Goal: Task Accomplishment & Management: Use online tool/utility

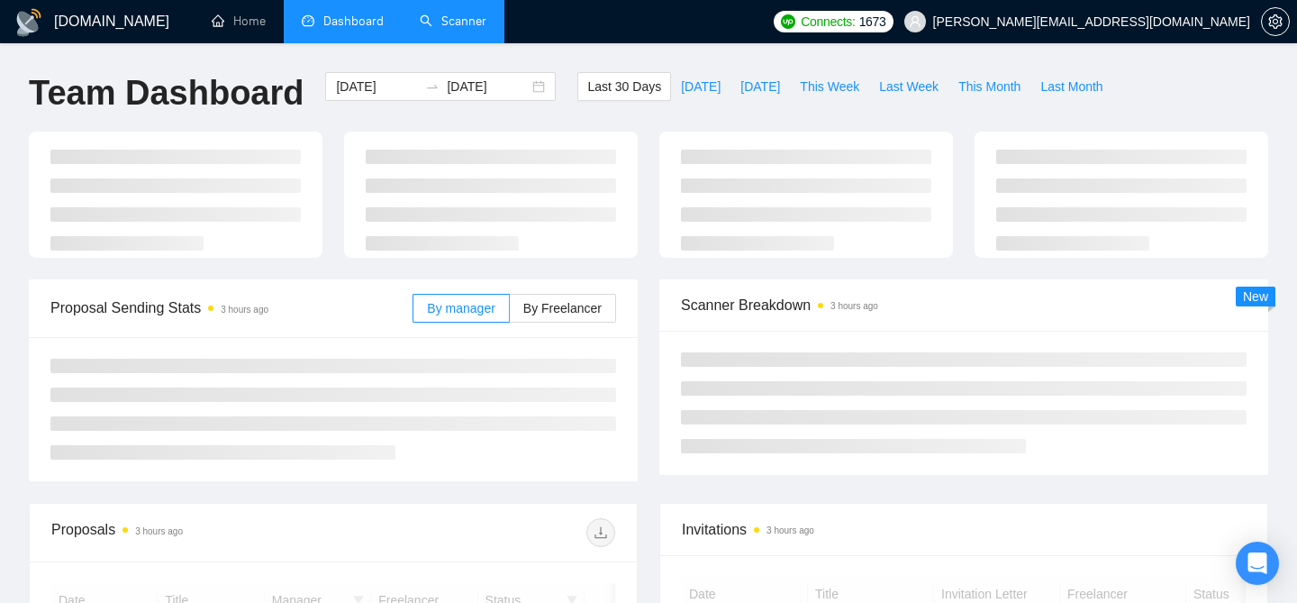
click at [470, 29] on link "Scanner" at bounding box center [453, 21] width 67 height 15
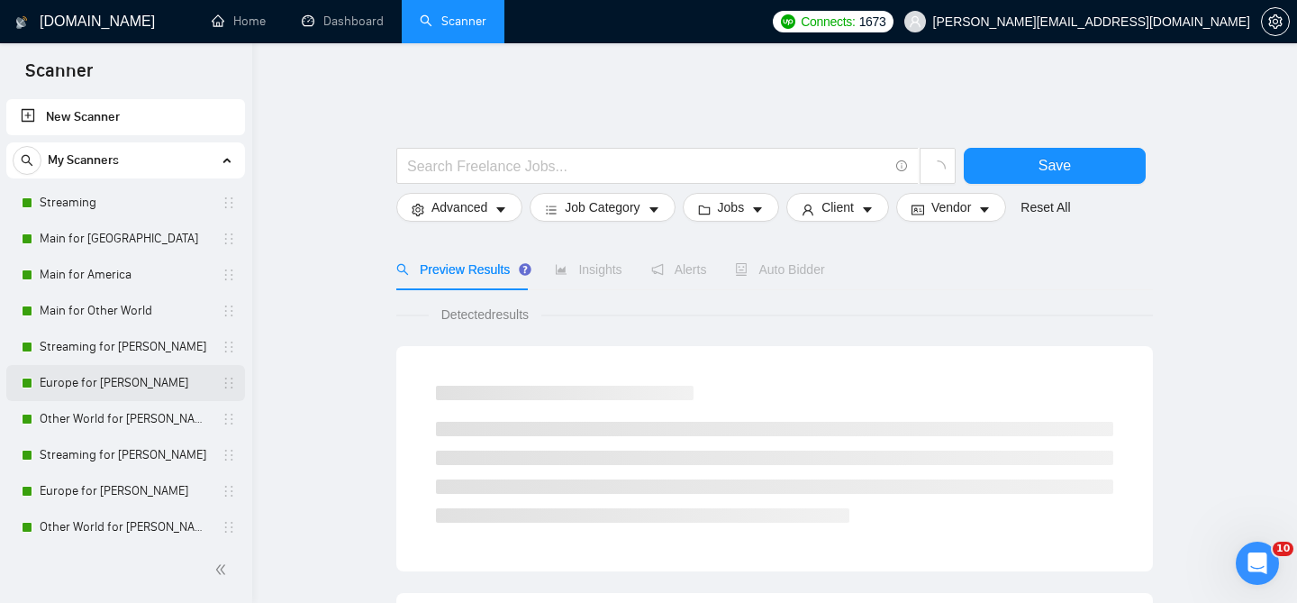
click at [147, 382] on link "Europe for [PERSON_NAME]" at bounding box center [125, 383] width 171 height 36
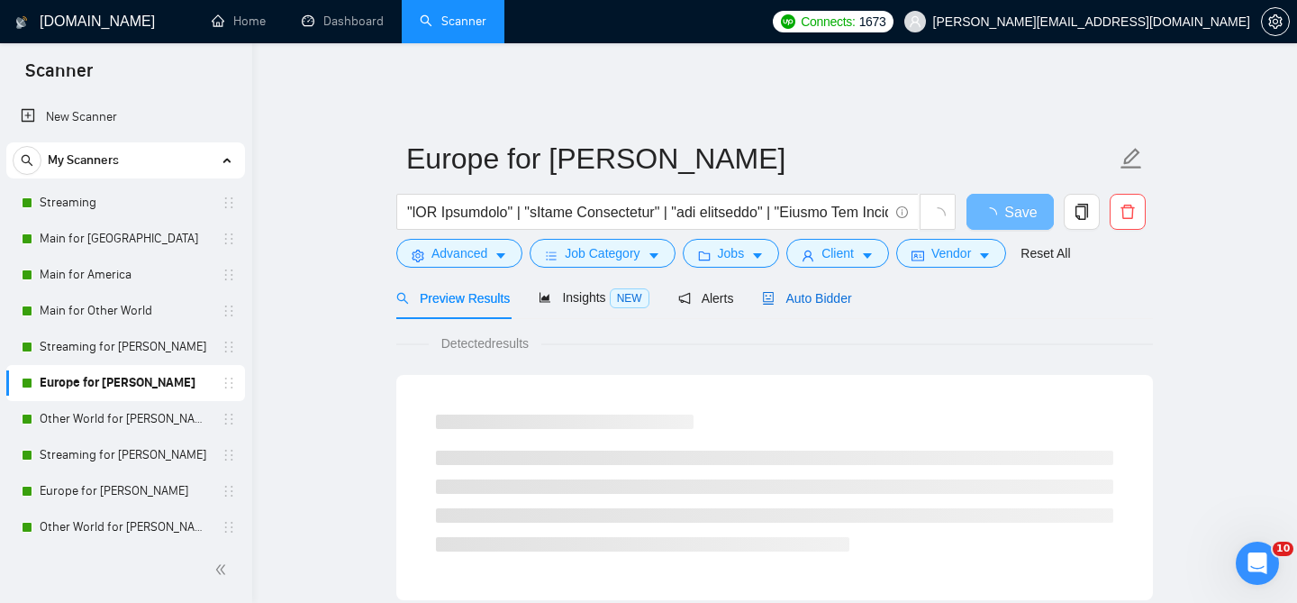
click at [788, 291] on span "Auto Bidder" at bounding box center [806, 298] width 89 height 14
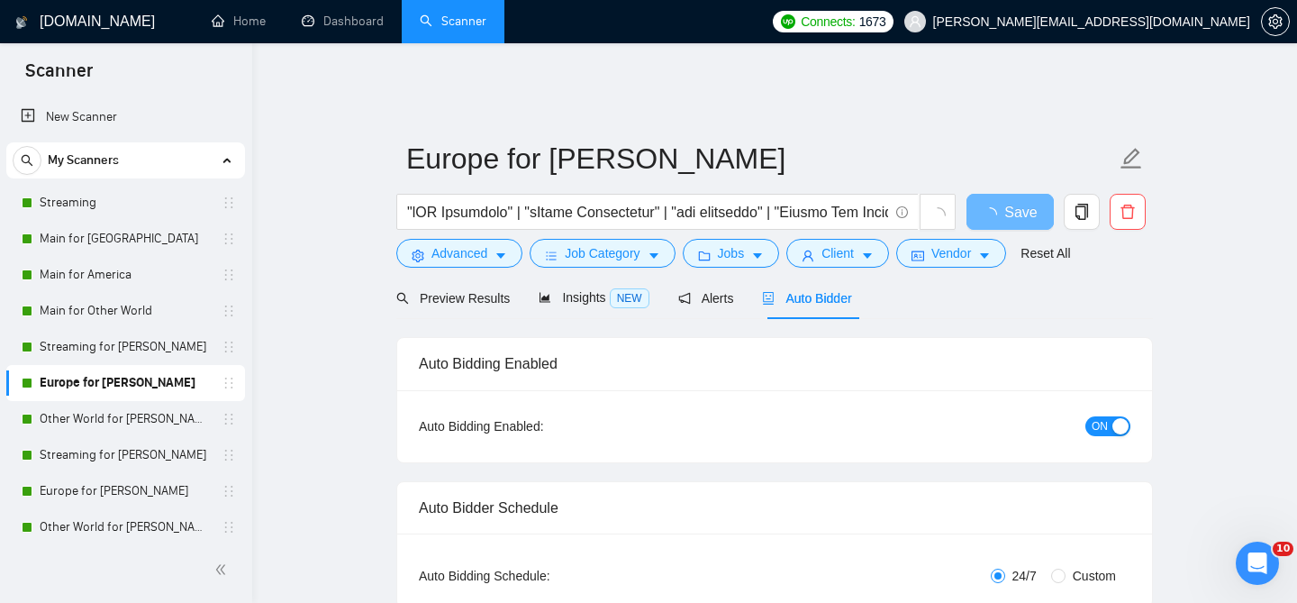
radio input "false"
radio input "true"
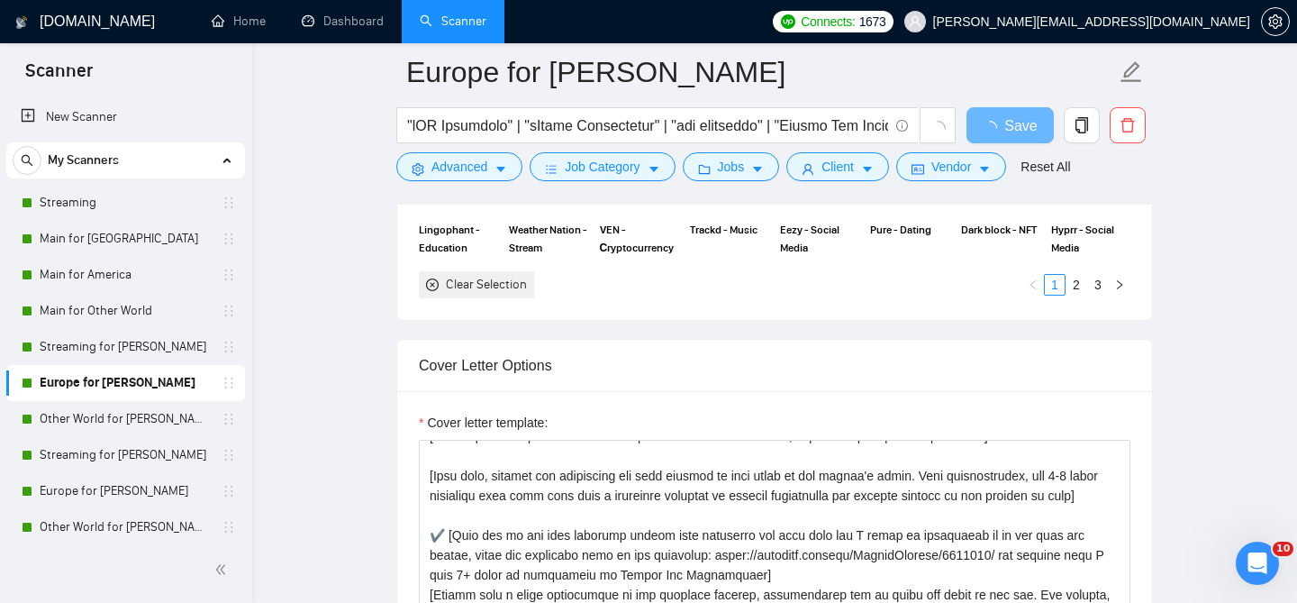
scroll to position [262, 0]
